Goal: Information Seeking & Learning: Learn about a topic

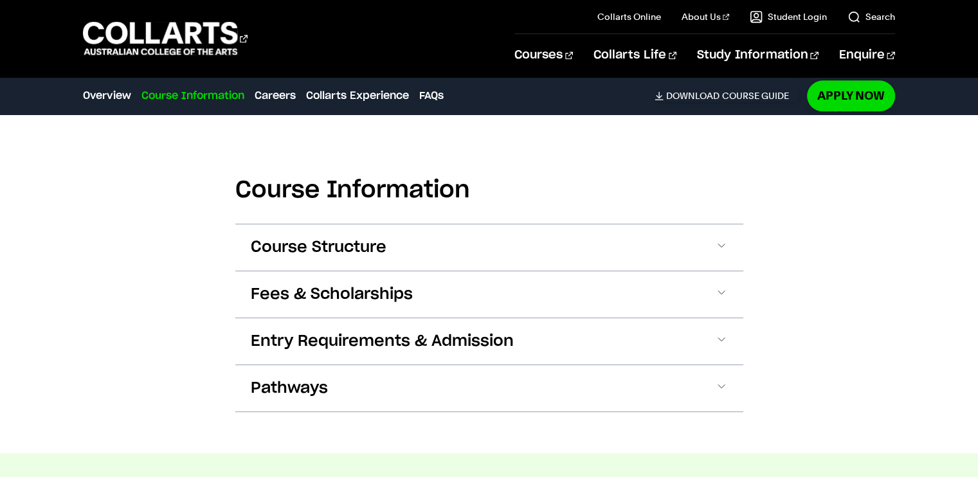
scroll to position [1623, 0]
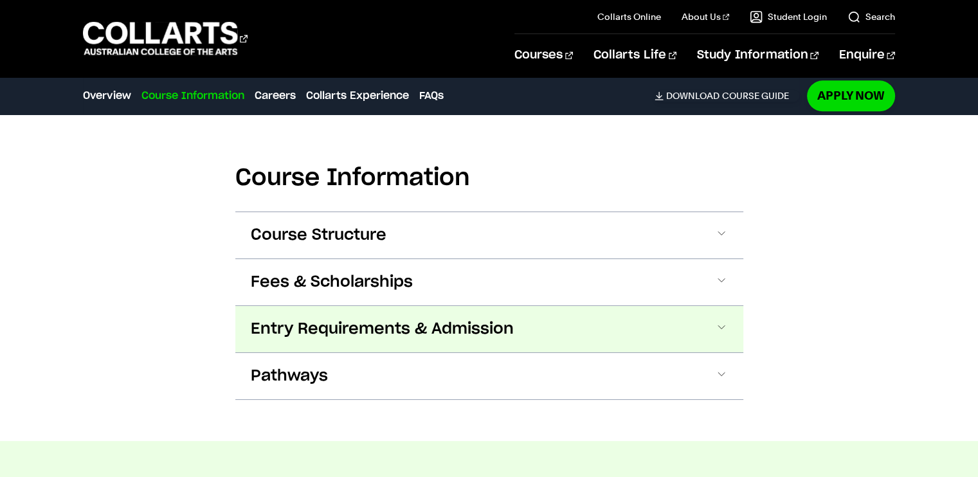
click at [251, 322] on span "Entry Requirements & Admission" at bounding box center [382, 329] width 263 height 21
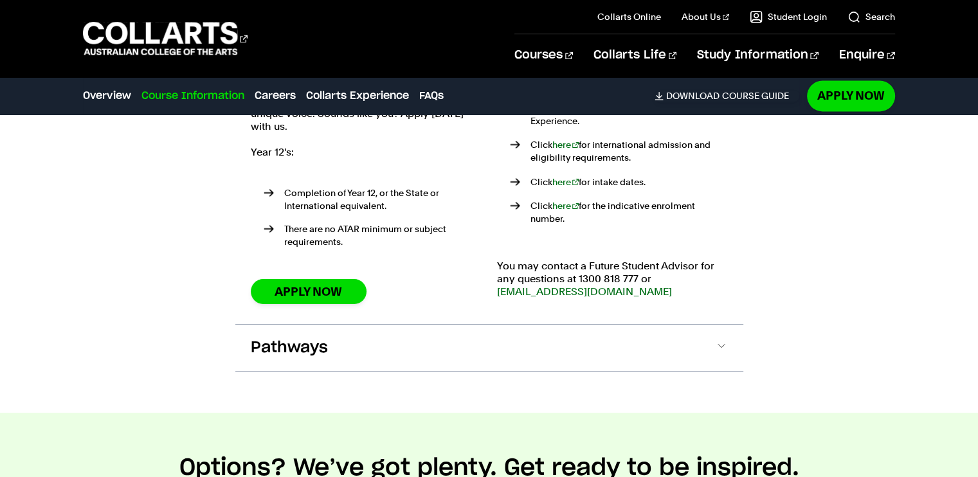
scroll to position [2022, 0]
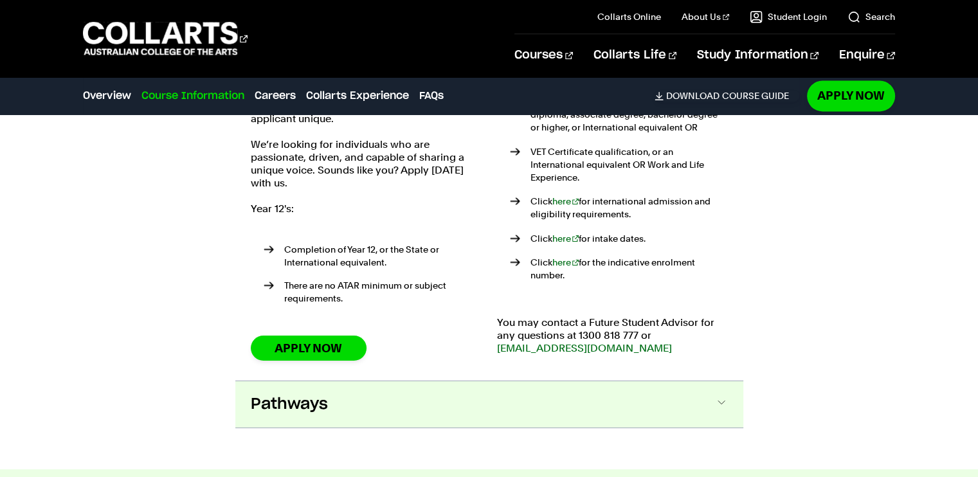
click at [269, 394] on span "Pathways" at bounding box center [289, 404] width 77 height 21
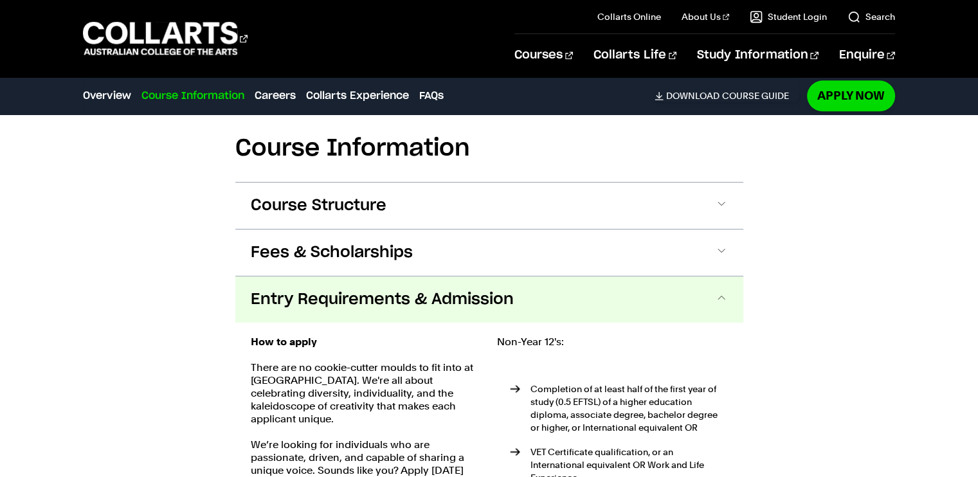
scroll to position [1662, 0]
drag, startPoint x: 257, startPoint y: 314, endPoint x: 214, endPoint y: 321, distance: 43.6
click at [283, 303] on span "Entry Requirements & Admission" at bounding box center [382, 300] width 263 height 21
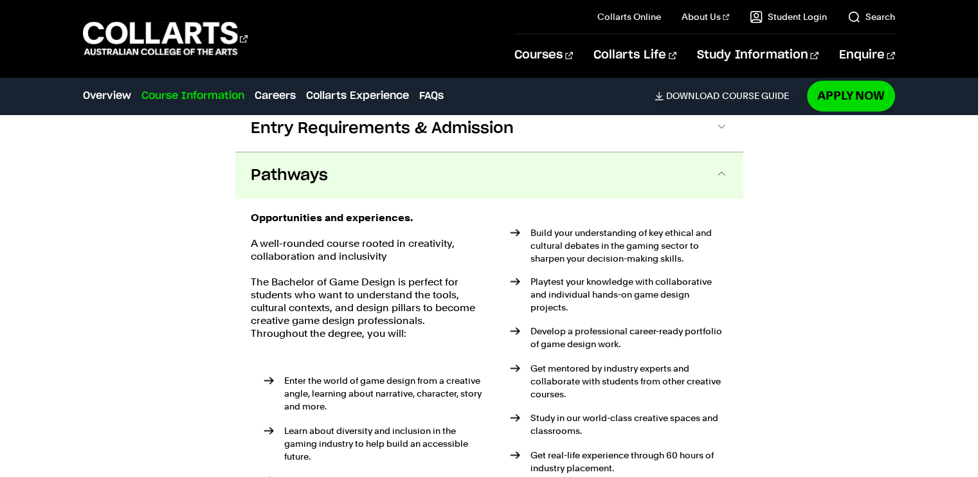
scroll to position [1832, 0]
click at [287, 187] on button "Pathways" at bounding box center [489, 177] width 508 height 46
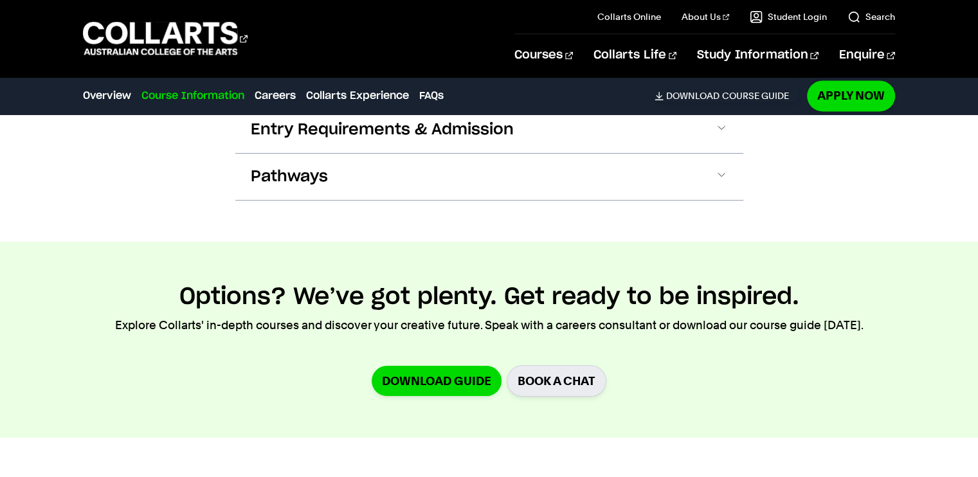
click at [266, 199] on div "Pathways Opportunities and experiences. A well-rounded course rooted in creativ…" at bounding box center [489, 177] width 508 height 48
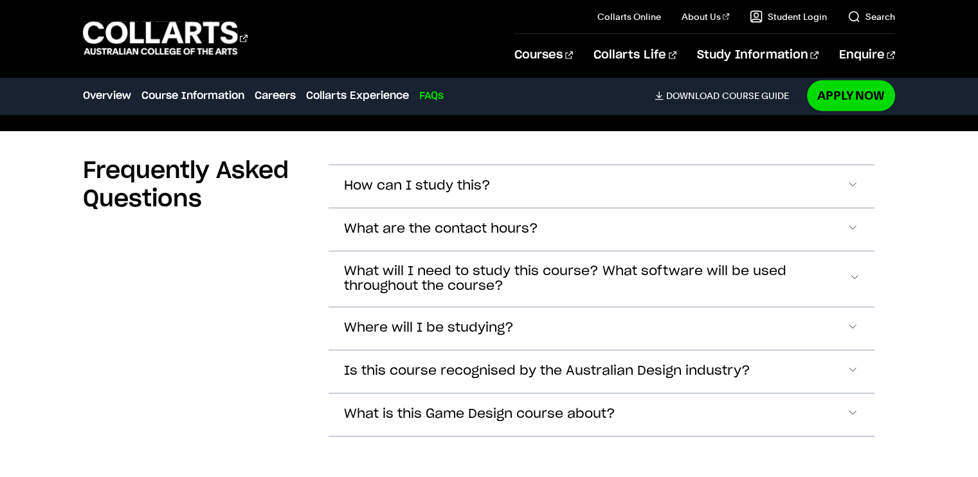
scroll to position [3788, 0]
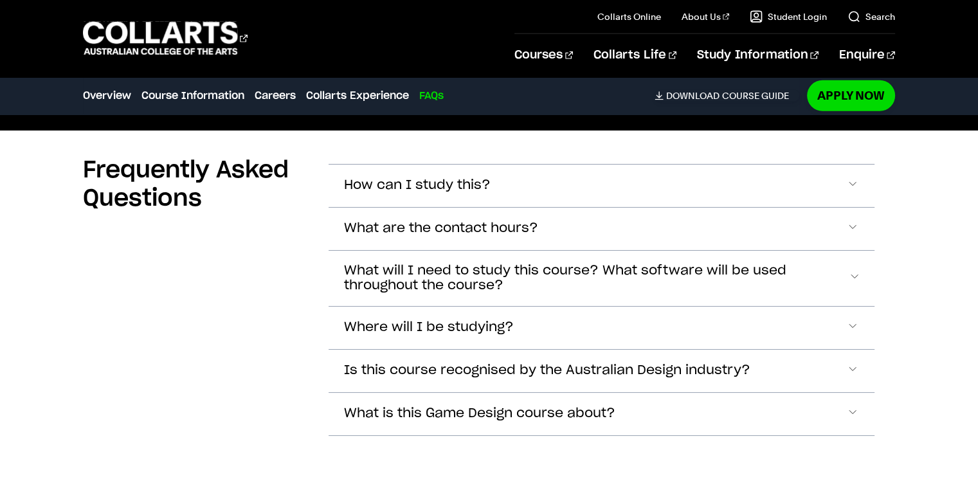
click at [327, 233] on section "Frequently Asked Questions How can I study this? You can study on-campus at our…" at bounding box center [489, 304] width 812 height 347
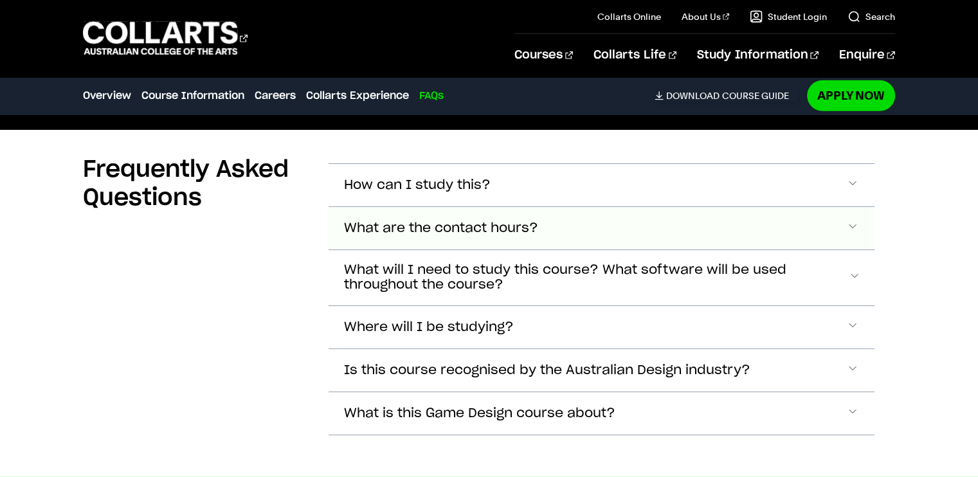
click at [342, 206] on button "What are the contact hours?" at bounding box center [601, 185] width 545 height 42
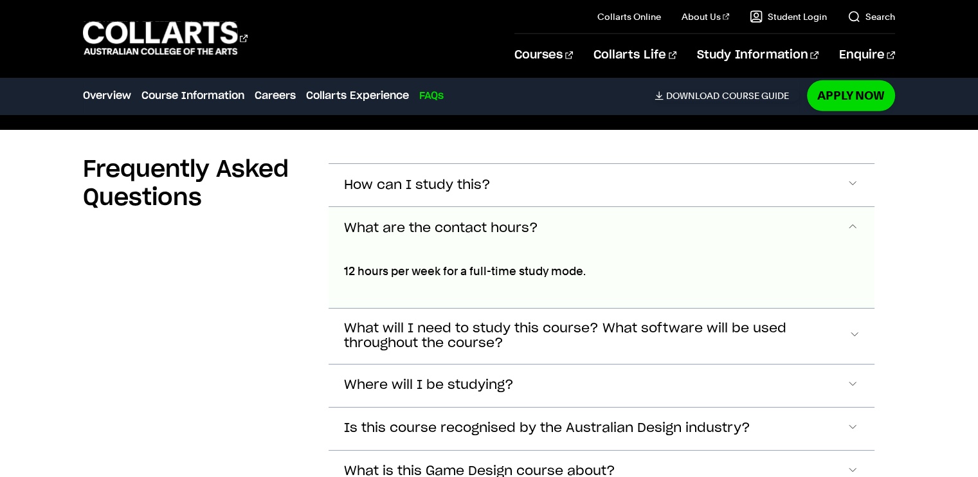
scroll to position [3877, 0]
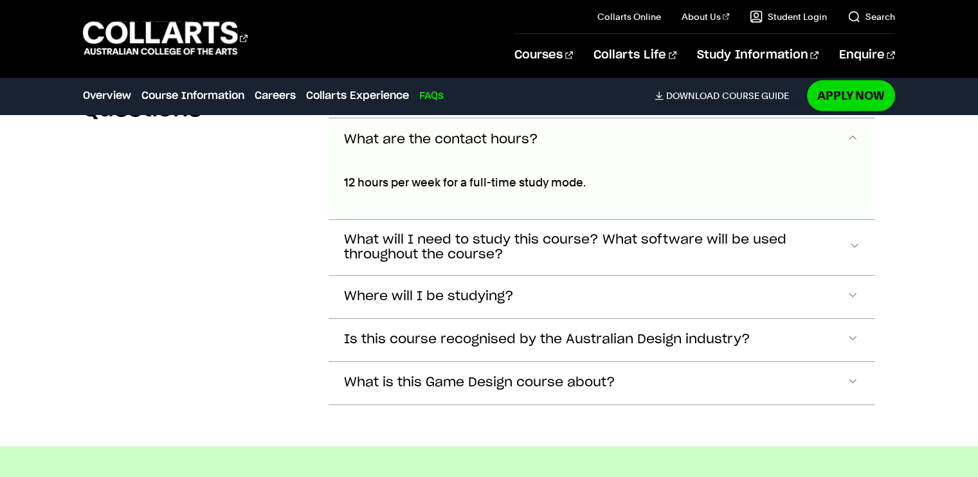
click at [372, 140] on span "What are the contact hours?" at bounding box center [441, 139] width 194 height 15
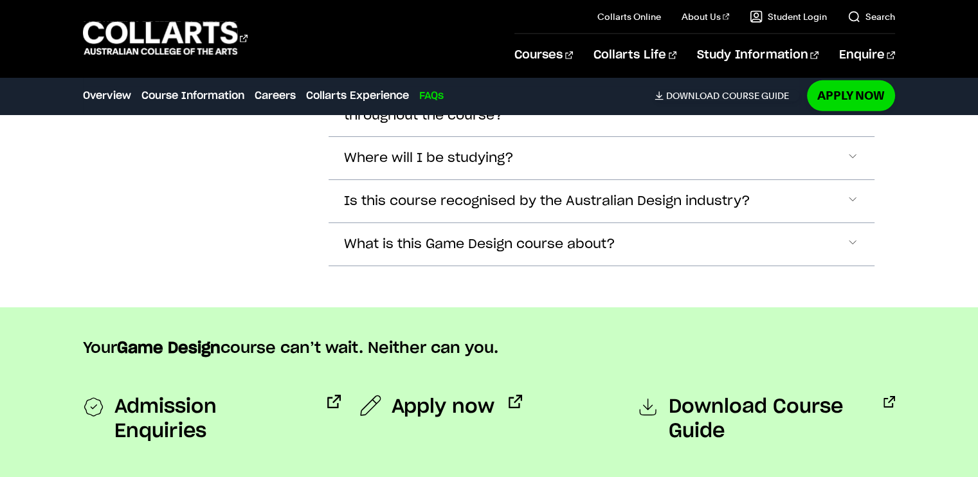
scroll to position [3967, 0]
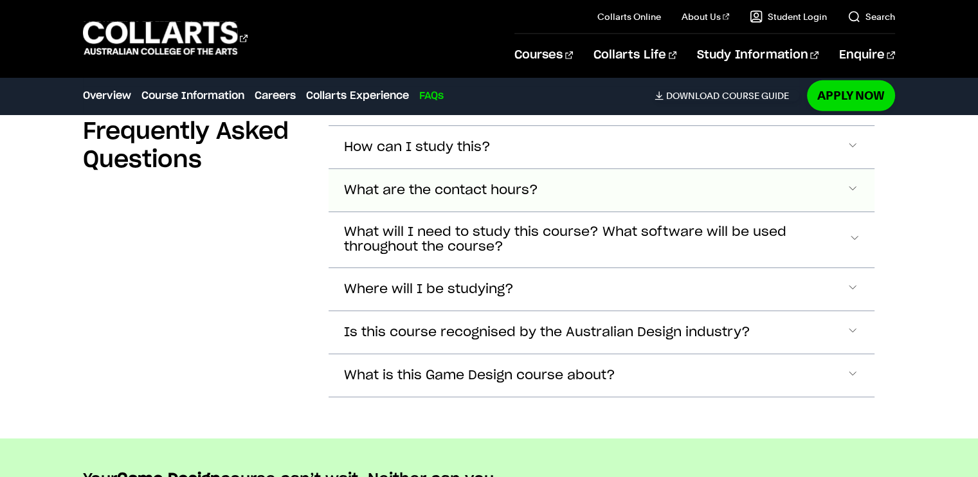
click at [366, 155] on span "What are the contact hours?" at bounding box center [417, 147] width 147 height 15
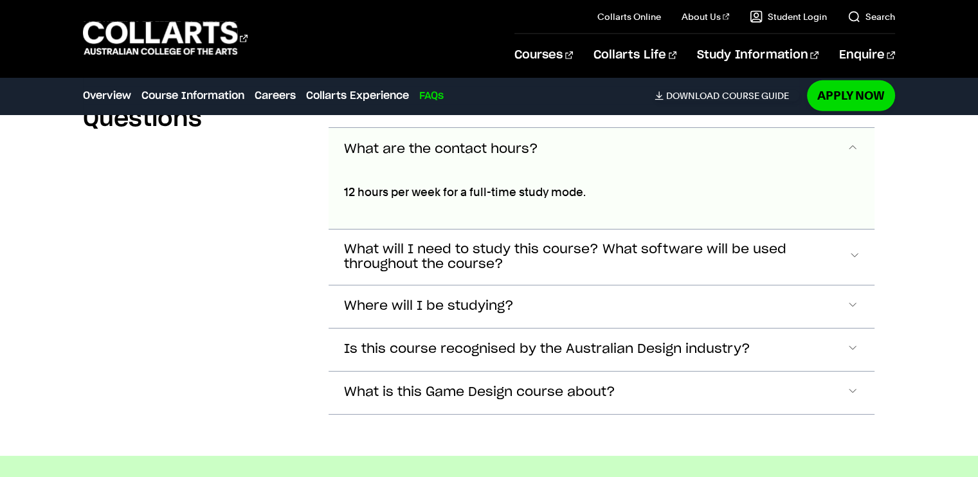
scroll to position [3867, 0]
click at [354, 147] on span "What are the contact hours?" at bounding box center [441, 150] width 194 height 15
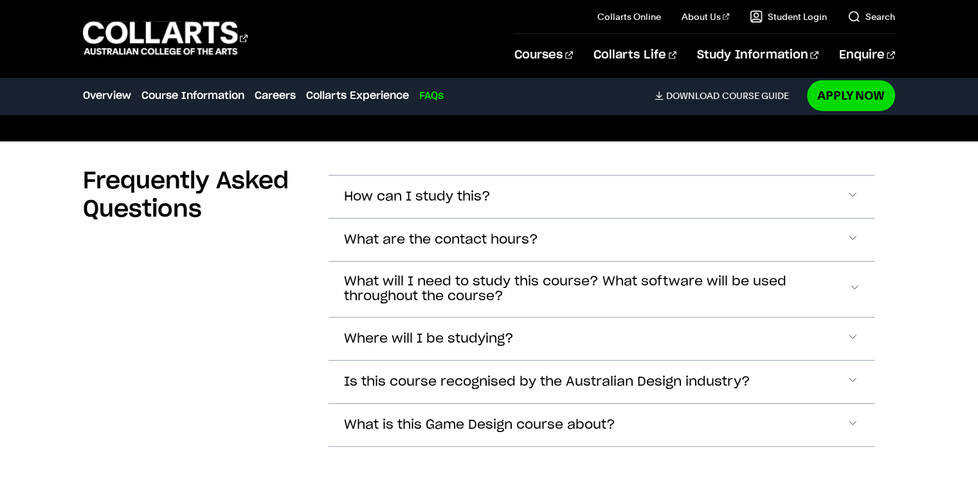
scroll to position [3777, 0]
click at [367, 218] on button "Where will I be studying?" at bounding box center [601, 197] width 545 height 42
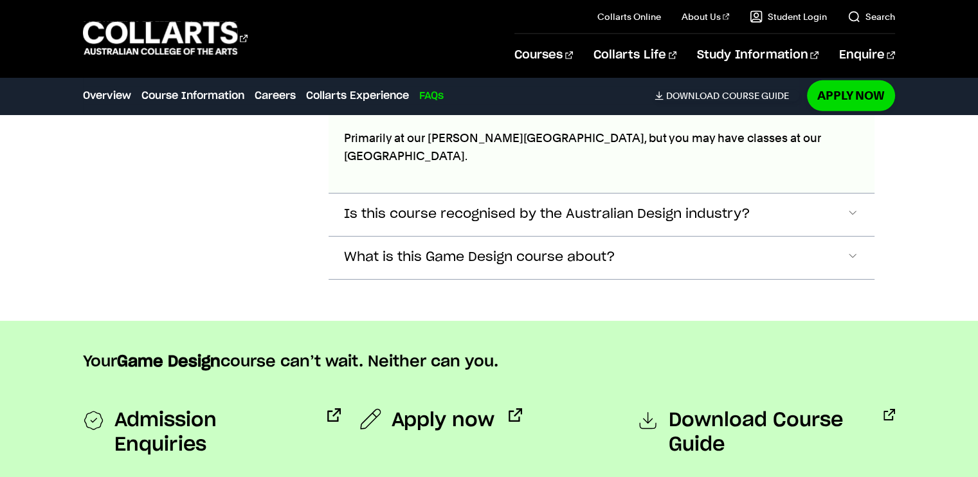
scroll to position [3971, 0]
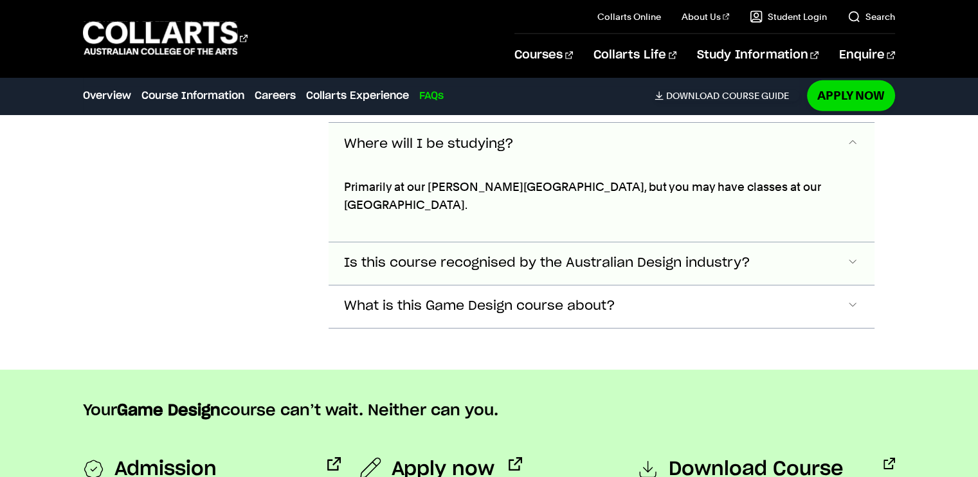
click at [419, 10] on span "Is this course recognised by the Australian Design industry?" at bounding box center [417, 2] width 147 height 15
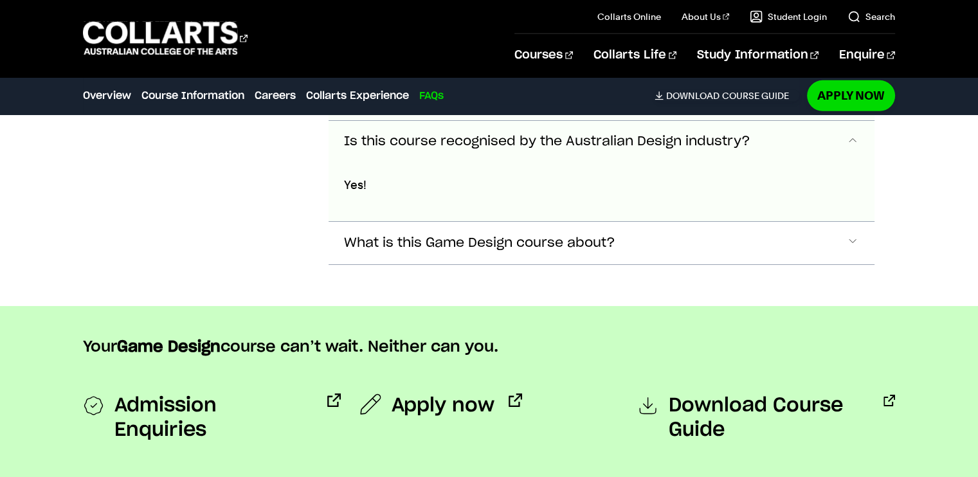
scroll to position [4043, 0]
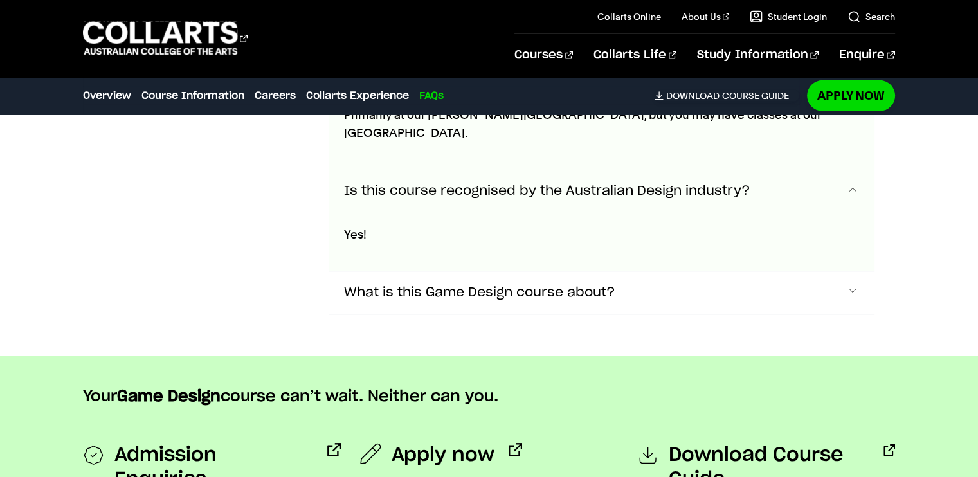
click at [413, 93] on button "Is this course recognised by the Australian Design industry?" at bounding box center [601, 72] width 545 height 42
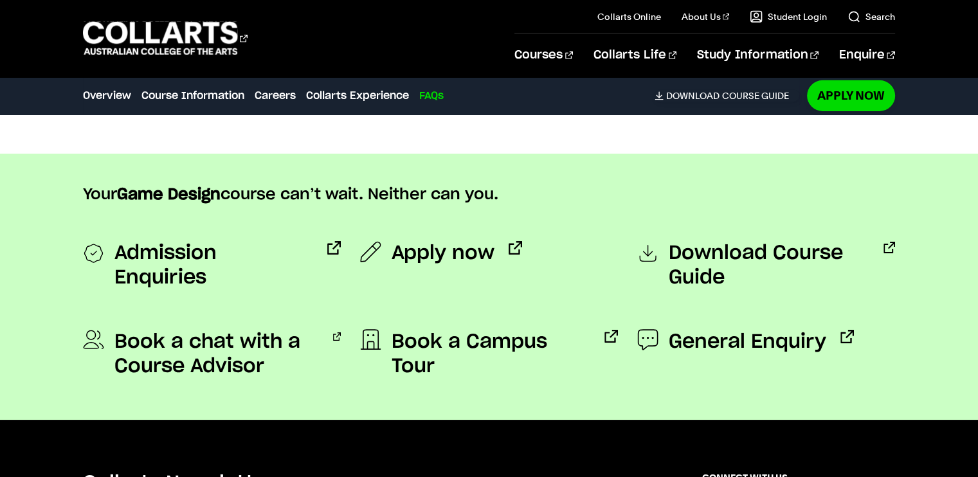
scroll to position [4186, 0]
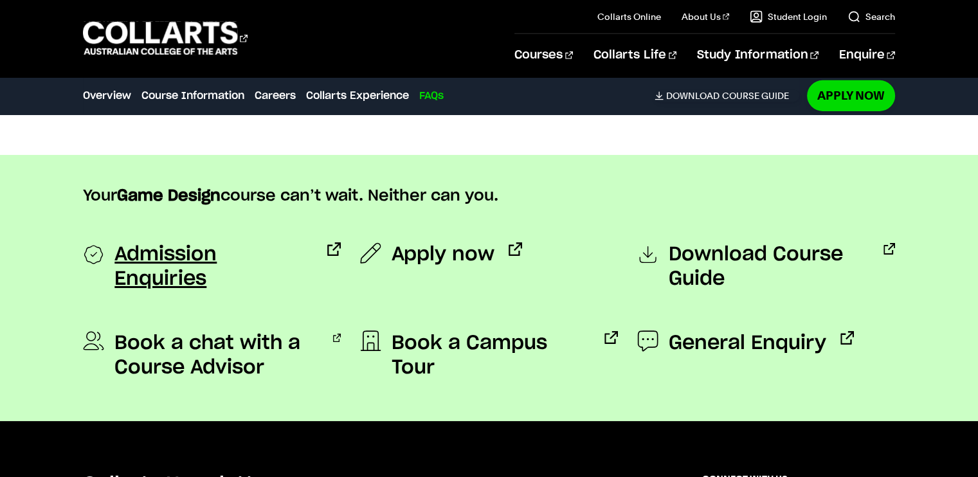
click at [173, 258] on span "Admission Enquiries" at bounding box center [213, 266] width 199 height 49
